Goal: Find specific page/section: Find specific page/section

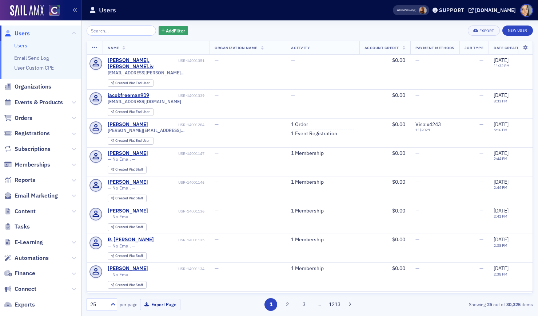
click at [70, 196] on span "Email Marketing" at bounding box center [40, 196] width 81 height 16
click at [72, 196] on icon at bounding box center [74, 195] width 4 height 4
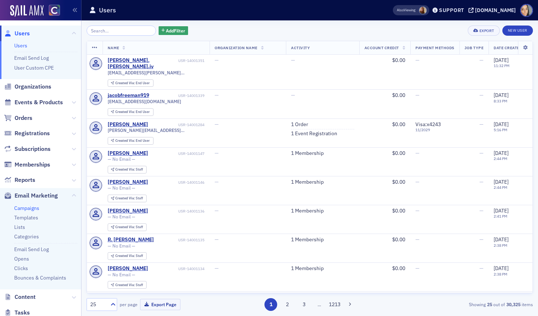
click at [31, 208] on link "Campaigns" at bounding box center [26, 208] width 25 height 7
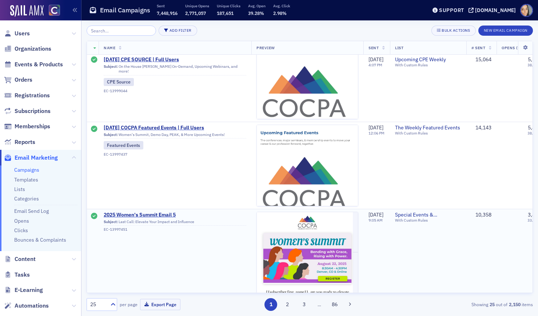
scroll to position [296, 0]
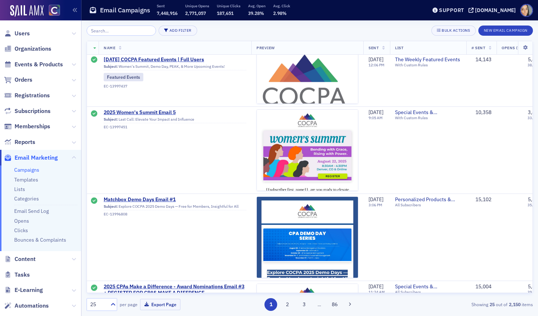
click at [107, 32] on input "search" at bounding box center [122, 30] width 70 height 10
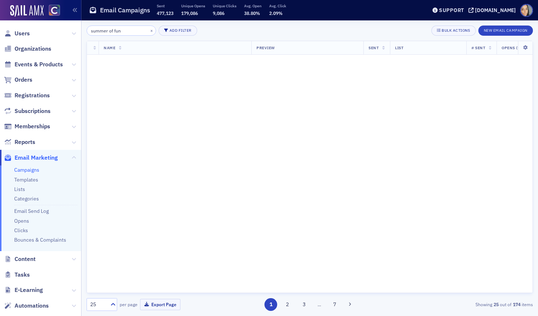
type input "summer of fun"
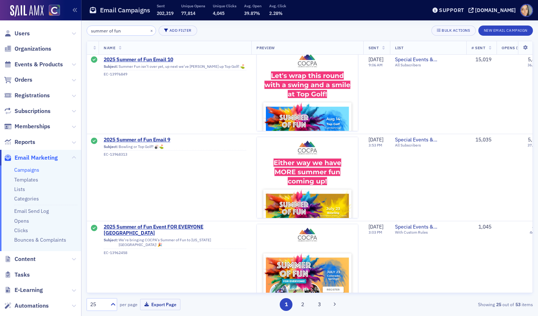
scroll to position [95, 0]
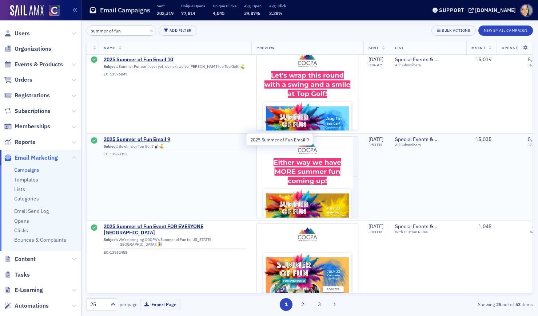
click at [163, 138] on span "2025 Summer of Fun Email 9" at bounding box center [175, 139] width 143 height 7
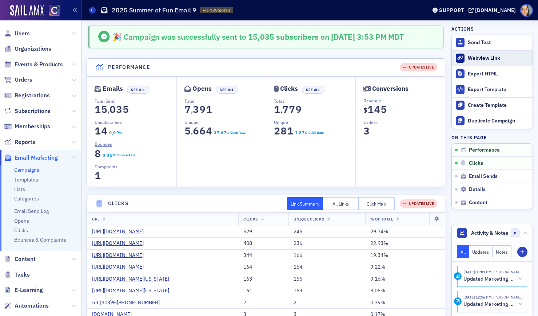
click at [472, 60] on div "Webview Link" at bounding box center [498, 58] width 61 height 7
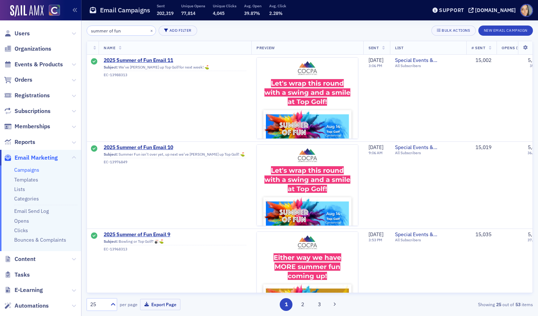
click at [110, 28] on input "summer of fun" at bounding box center [122, 30] width 70 height 10
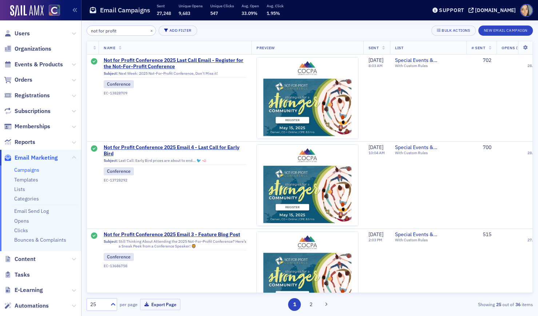
type input "not for profit"
click at [197, 57] on span "Not for Profit Conference 2025 Last Call Email - Register for the Not-For-Profi…" at bounding box center [175, 63] width 143 height 13
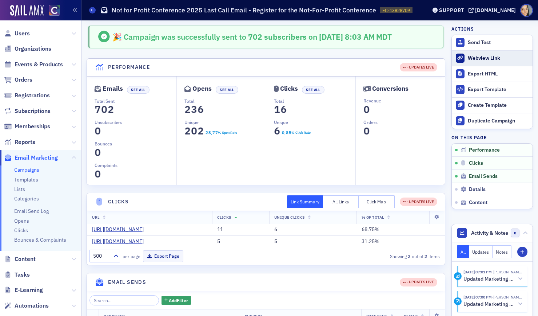
click at [476, 59] on div "Webview Link" at bounding box center [498, 58] width 61 height 7
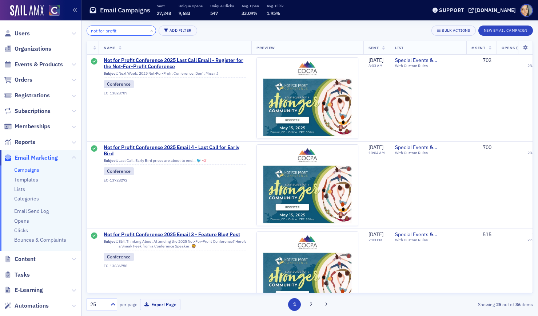
click at [121, 33] on input "not for profit" at bounding box center [122, 30] width 70 height 10
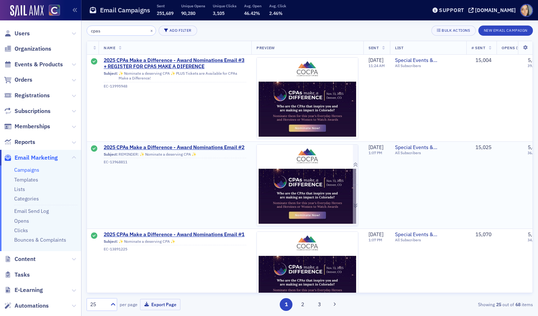
click at [270, 173] on img at bounding box center [307, 291] width 101 height 292
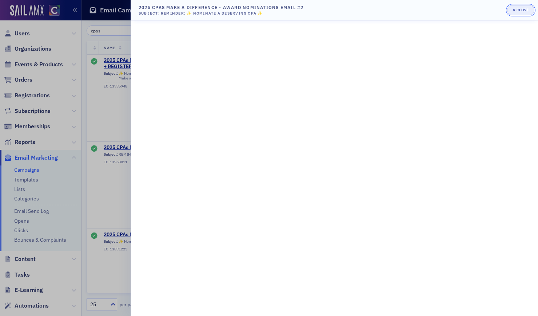
click at [519, 12] on div "Close" at bounding box center [523, 10] width 12 height 4
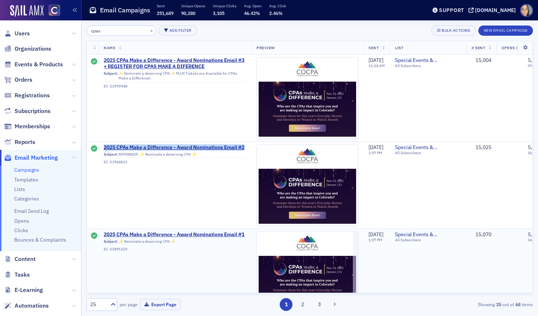
scroll to position [0, 1]
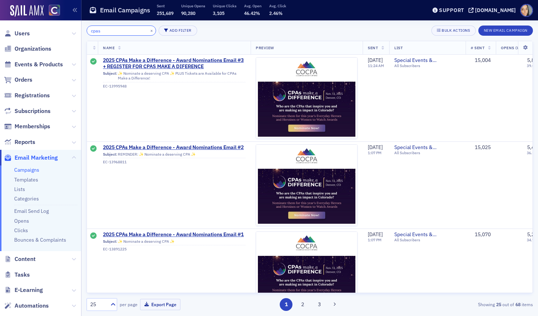
click at [126, 35] on input "cpas" at bounding box center [122, 30] width 70 height 10
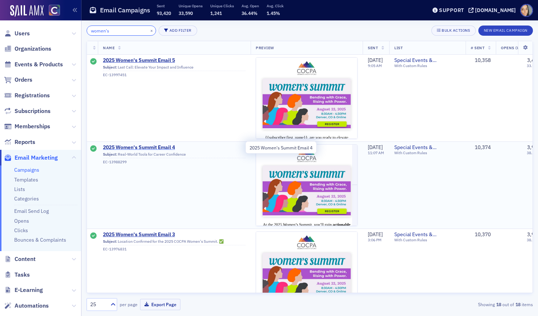
type input "women's"
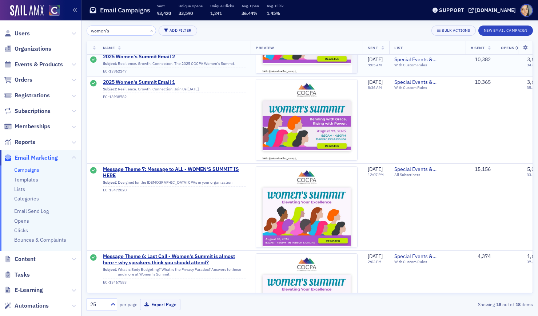
scroll to position [332, 1]
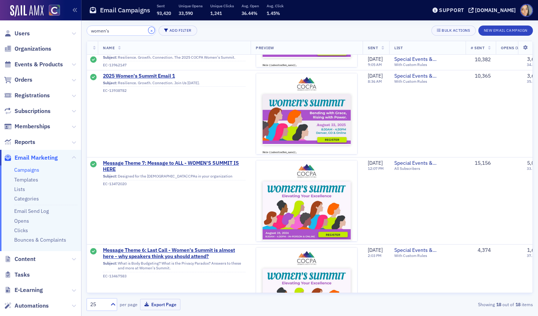
click at [149, 28] on button "×" at bounding box center [152, 30] width 7 height 7
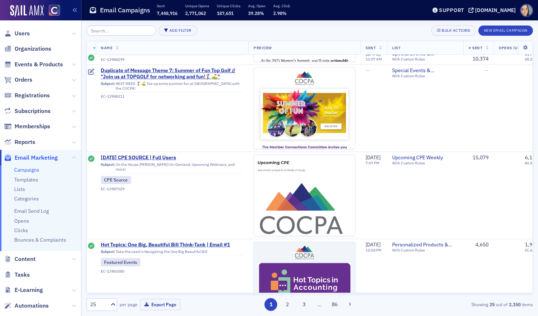
scroll to position [1937, 3]
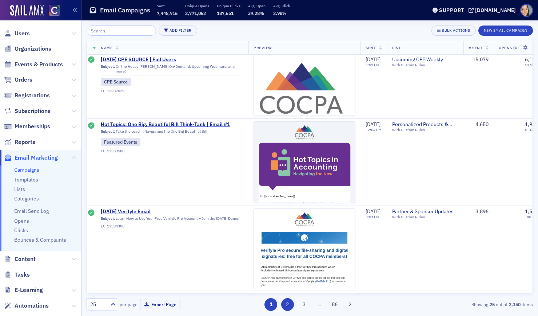
click at [287, 302] on button "2" at bounding box center [287, 304] width 13 height 13
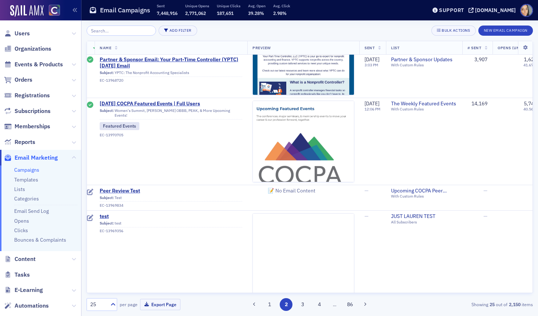
scroll to position [1875, 4]
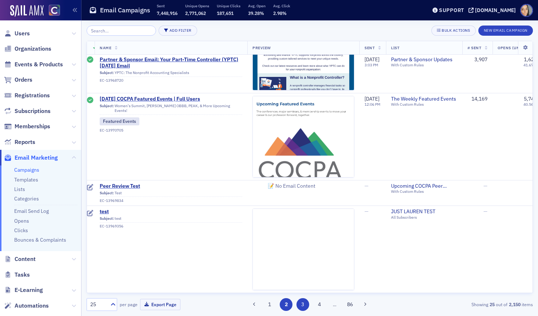
click at [301, 301] on button "3" at bounding box center [303, 304] width 13 height 13
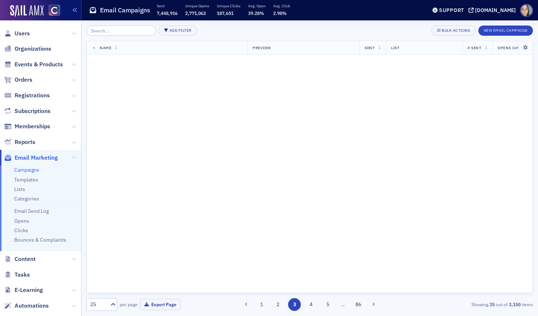
scroll to position [0, 4]
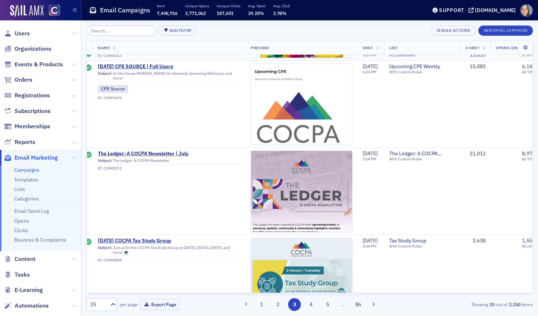
scroll to position [100, 6]
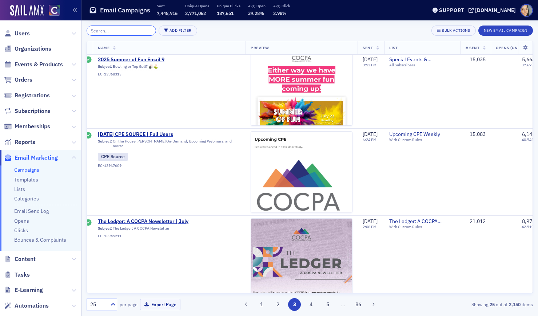
click at [132, 29] on input "search" at bounding box center [122, 30] width 70 height 10
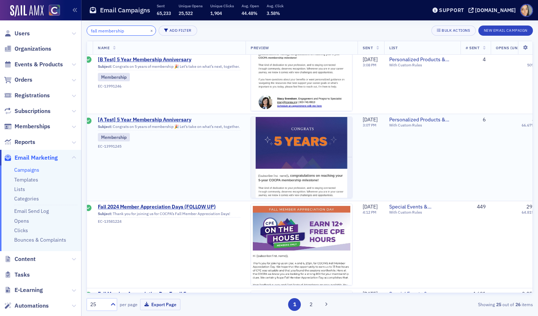
scroll to position [0, 6]
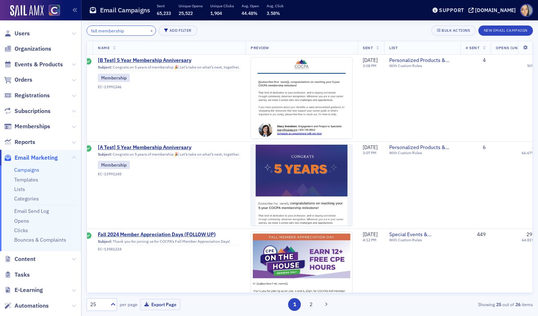
type input "fall membership"
click at [149, 29] on button "×" at bounding box center [152, 30] width 7 height 7
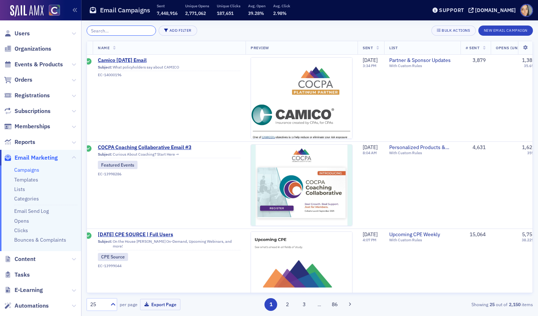
click at [132, 30] on input "search" at bounding box center [122, 30] width 70 height 10
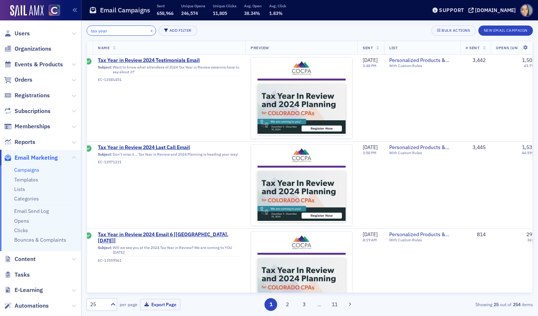
type input "tax year"
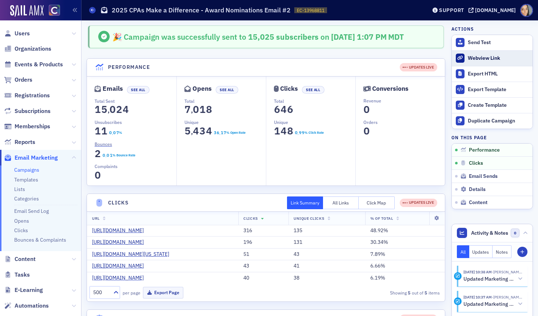
click at [479, 63] on link "Webview Link" at bounding box center [492, 58] width 81 height 16
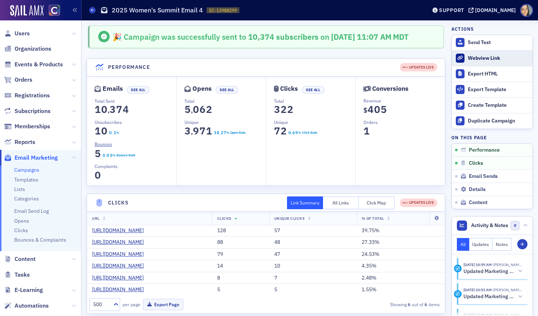
click at [476, 57] on div "Webview Link" at bounding box center [498, 58] width 61 height 7
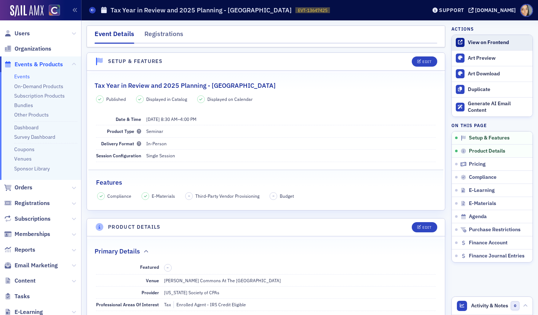
click at [475, 40] on div "View on Frontend" at bounding box center [498, 42] width 61 height 7
